Goal: Navigation & Orientation: Find specific page/section

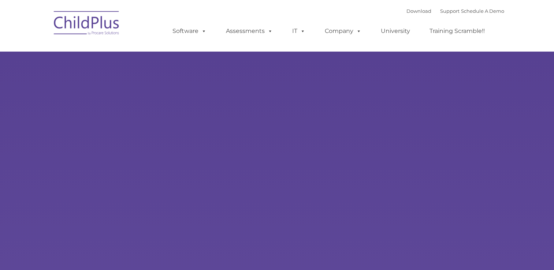
type input ""
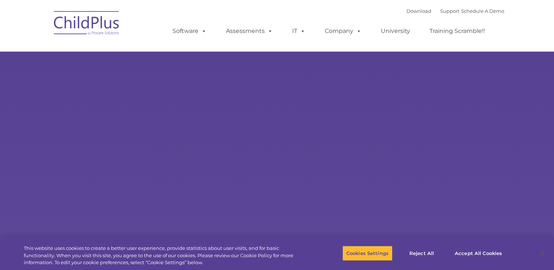
select select "MEDIUM"
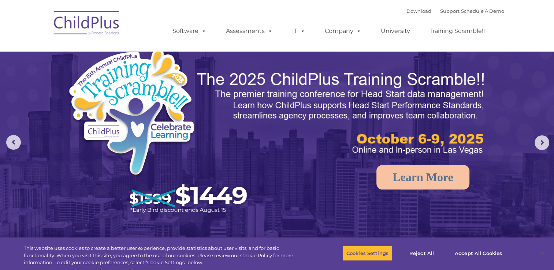
click at [76, 27] on img at bounding box center [86, 24] width 73 height 37
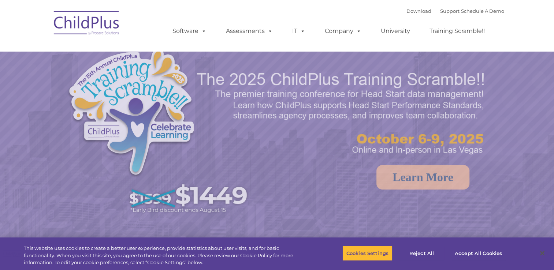
select select "MEDIUM"
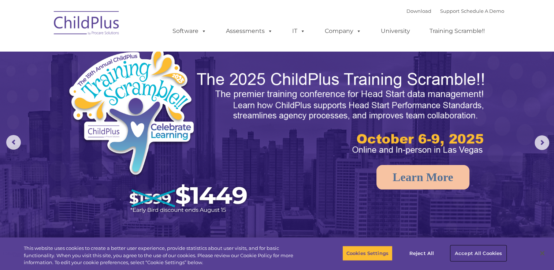
click at [474, 247] on button "Accept All Cookies" at bounding box center [478, 253] width 55 height 15
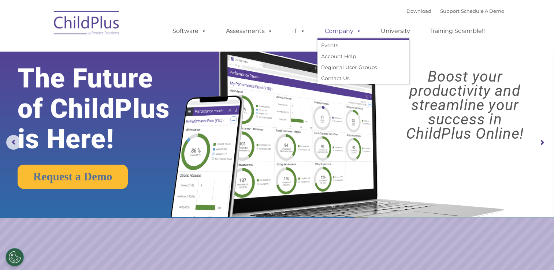
click at [338, 29] on link "Company" at bounding box center [342, 31] width 51 height 15
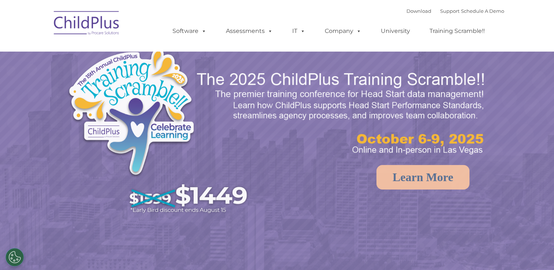
select select "MEDIUM"
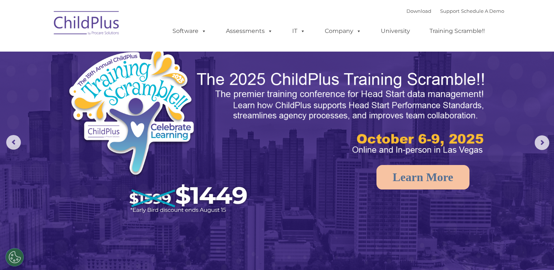
click at [122, 15] on img at bounding box center [86, 24] width 73 height 37
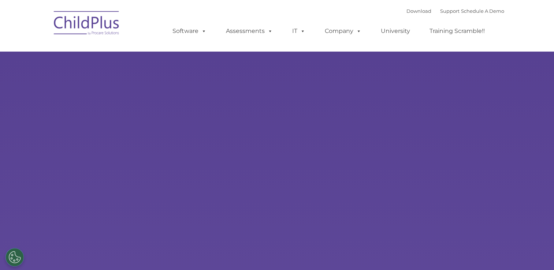
select select "MEDIUM"
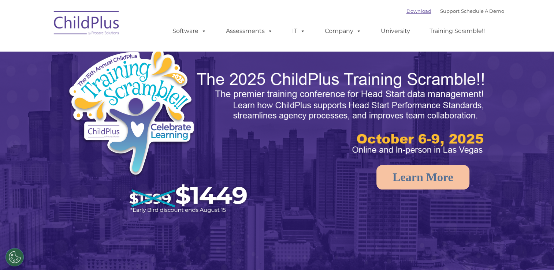
click at [406, 12] on link "Download" at bounding box center [418, 11] width 25 height 6
